Goal: Task Accomplishment & Management: Complete application form

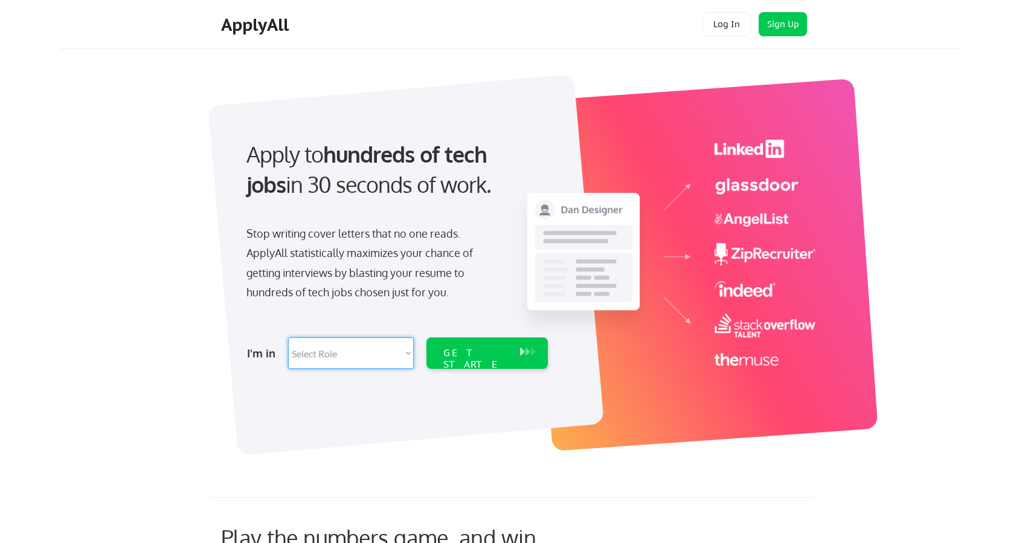
click at [404, 347] on select "Select Role Software Engineering Product Management Customer Success Sales UI/U…" at bounding box center [351, 352] width 126 height 31
select select ""hr_recruiting""
click at [288, 337] on select "Select Role Software Engineering Product Management Customer Success Sales UI/U…" at bounding box center [351, 352] width 126 height 31
select select ""hr_recruiting""
click at [461, 349] on div "GET STARTED" at bounding box center [476, 364] width 65 height 35
